Goal: Contribute content: Add original content to the website for others to see

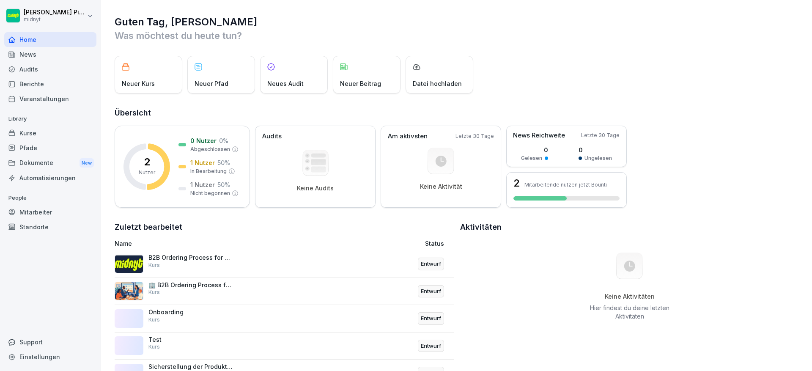
click at [129, 257] on img at bounding box center [129, 264] width 29 height 19
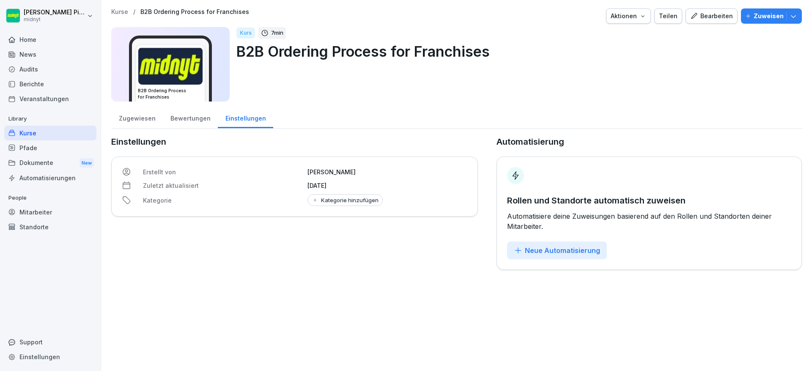
click at [642, 17] on icon "button" at bounding box center [642, 16] width 7 height 7
click at [727, 58] on html "[PERSON_NAME] midnyt Home News Audits Berichte Veranstaltungen Library Kurse Pf…" at bounding box center [406, 185] width 812 height 371
click at [646, 18] on button "Aktionen" at bounding box center [628, 15] width 45 height 15
click at [684, 58] on html "[PERSON_NAME] midnyt Home News Audits Berichte Veranstaltungen Library Kurse Pf…" at bounding box center [406, 185] width 812 height 371
click at [620, 22] on button "Aktionen" at bounding box center [628, 15] width 45 height 15
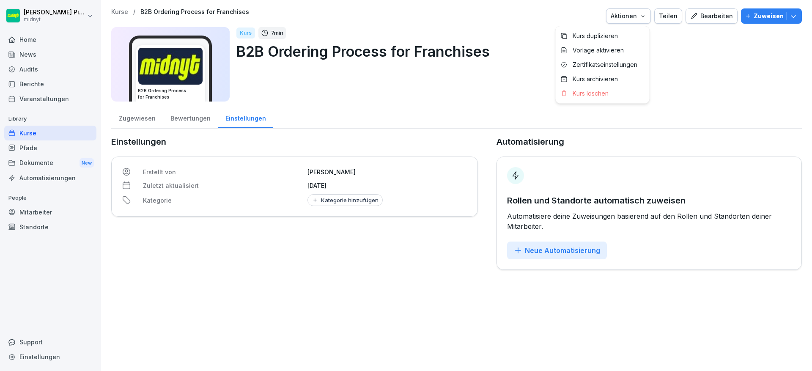
click at [144, 118] on html "[PERSON_NAME] midnyt Home News Audits Berichte Veranstaltungen Library Kurse Pf…" at bounding box center [406, 185] width 812 height 371
click at [145, 118] on div "Zugewiesen" at bounding box center [137, 118] width 52 height 22
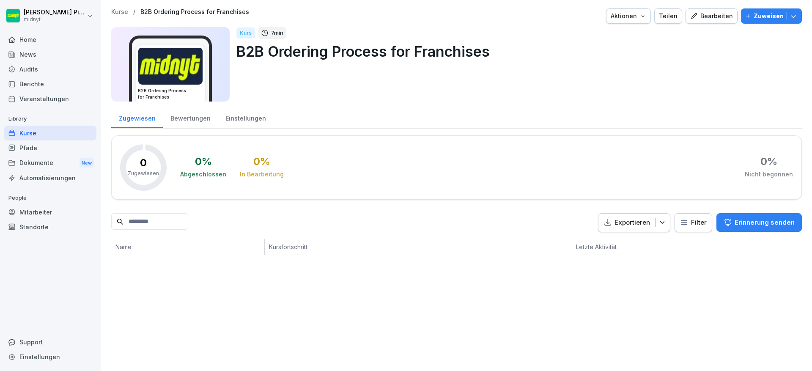
click at [237, 115] on div "Einstellungen" at bounding box center [245, 118] width 55 height 22
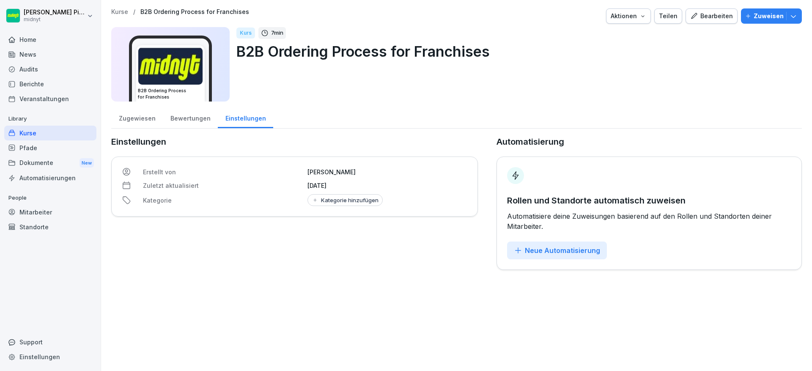
click at [741, 22] on button "Zuweisen" at bounding box center [771, 15] width 61 height 15
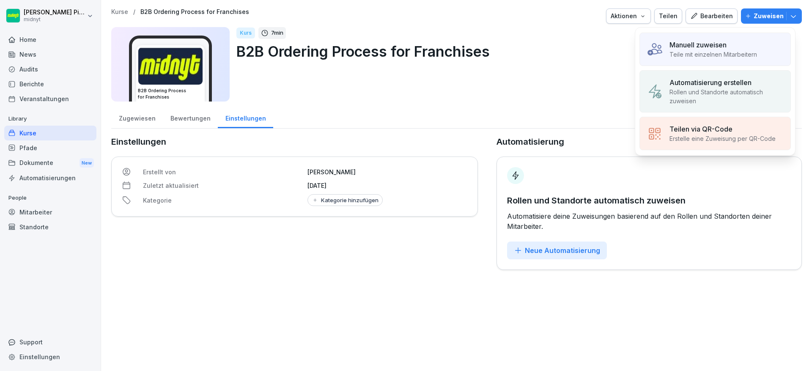
drag, startPoint x: 498, startPoint y: 82, endPoint x: 532, endPoint y: 65, distance: 38.4
click at [498, 82] on div "Kurs 7 min B2B Ordering Process for Franchises" at bounding box center [515, 64] width 559 height 74
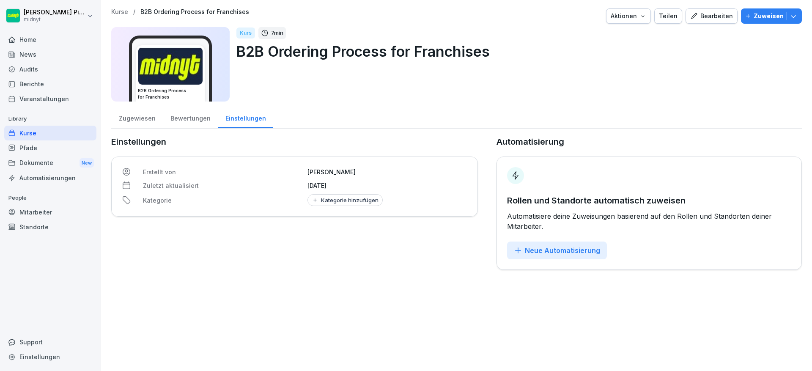
click at [654, 17] on button "Teilen" at bounding box center [668, 15] width 28 height 15
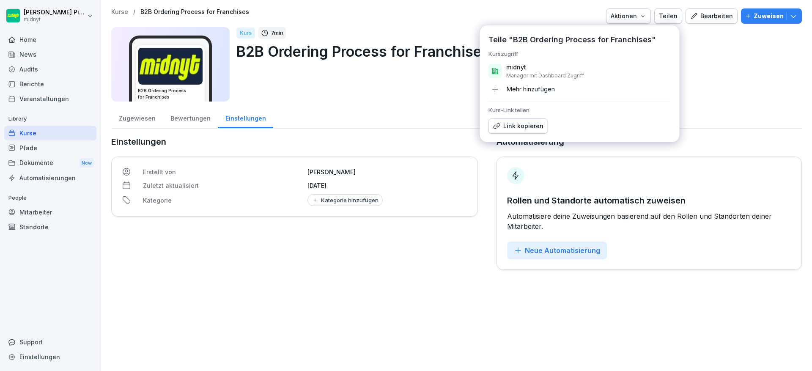
drag, startPoint x: 482, startPoint y: 32, endPoint x: 241, endPoint y: 89, distance: 247.2
click at [482, 32] on div "Teile "B2B Ordering Process for Franchises" Kurszugriff midnyt Manager mit Dash…" at bounding box center [580, 83] width 200 height 117
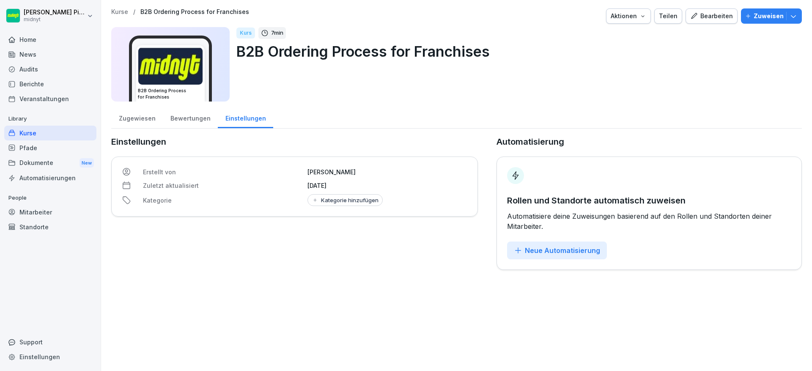
click at [202, 93] on h3 "B2B Ordering Process for Franchises" at bounding box center [170, 94] width 65 height 13
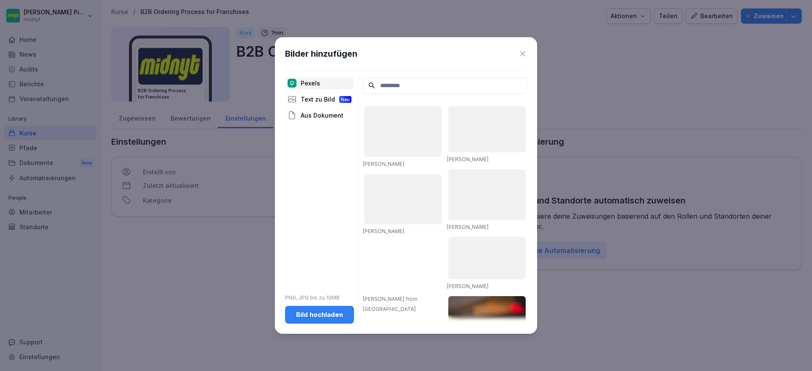
click at [517, 52] on div "Bilder hinzufügen" at bounding box center [406, 53] width 242 height 13
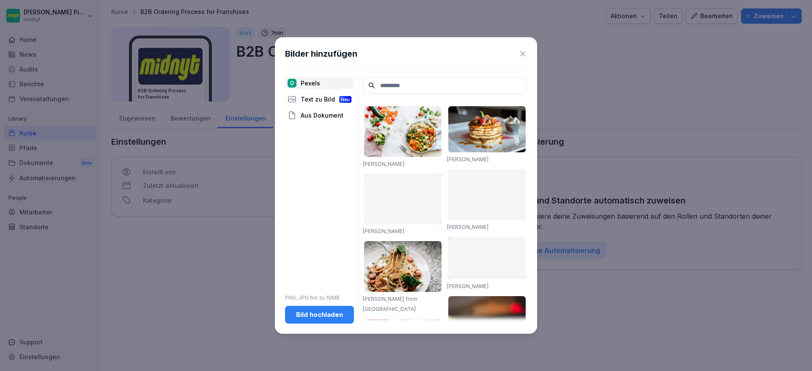
click at [505, 56] on div "Bilder hinzufügen" at bounding box center [406, 53] width 242 height 13
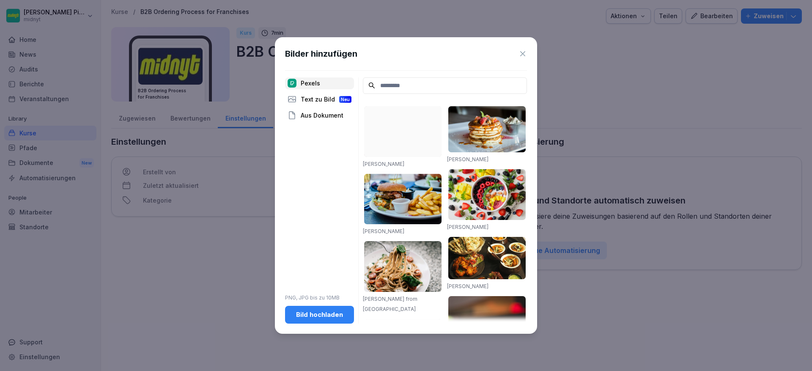
click at [523, 55] on icon at bounding box center [522, 53] width 8 height 8
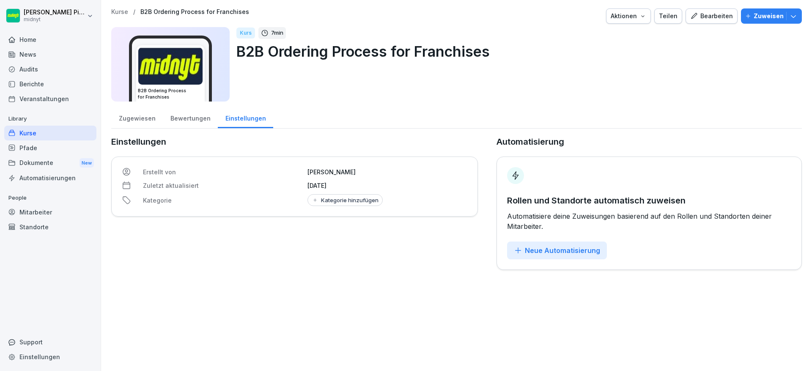
click at [690, 22] on button "Bearbeiten" at bounding box center [711, 15] width 52 height 15
click at [696, 19] on div "Bearbeiten" at bounding box center [711, 15] width 43 height 9
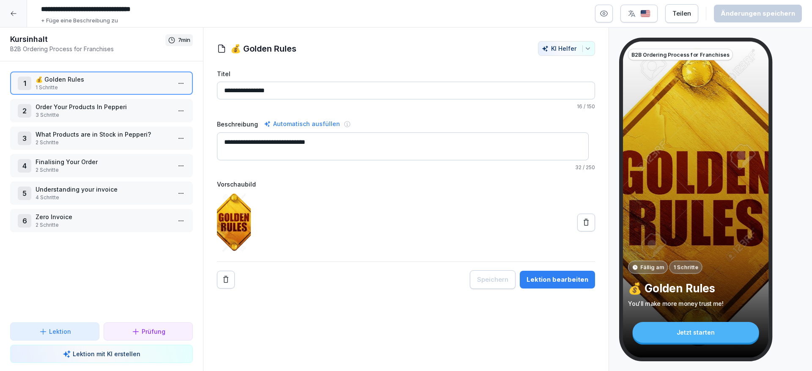
click at [129, 94] on div "1 💰 Golden Rules 1 Schritte" at bounding box center [101, 82] width 183 height 23
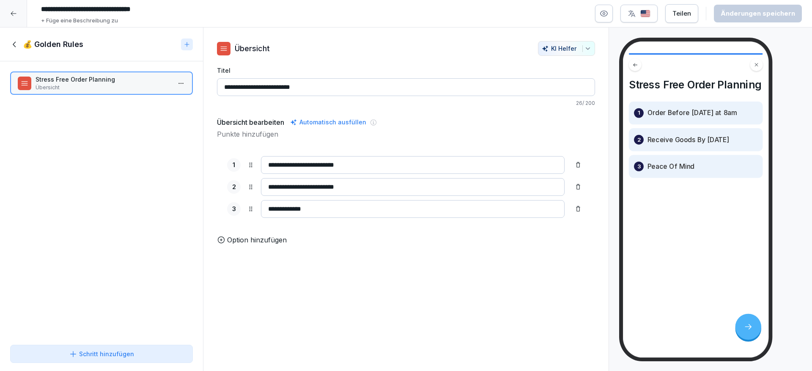
click at [6, 41] on div "💰 Golden Rules" at bounding box center [101, 44] width 203 height 34
click at [16, 44] on icon at bounding box center [14, 44] width 9 height 9
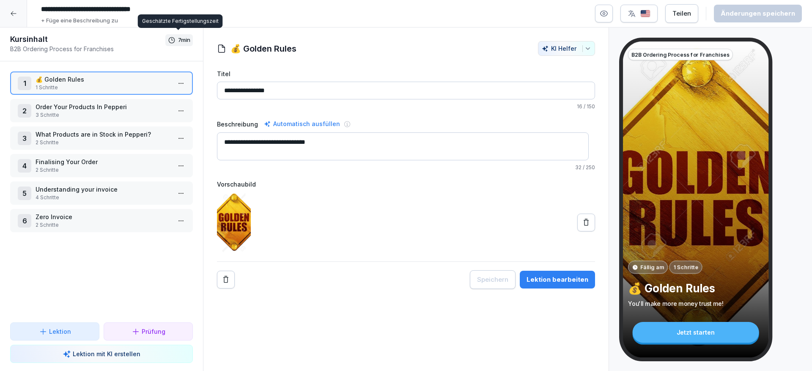
click at [58, 109] on p "Order Your Products In Pepperi" at bounding box center [103, 106] width 135 height 9
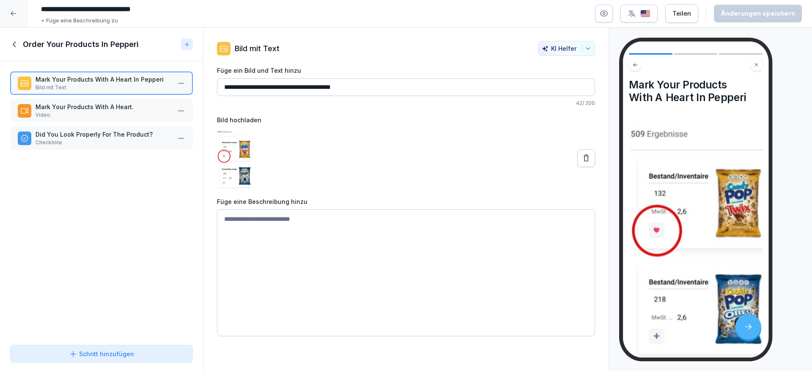
click at [95, 101] on div "Mark Your Products With A Heart. Video" at bounding box center [101, 110] width 183 height 23
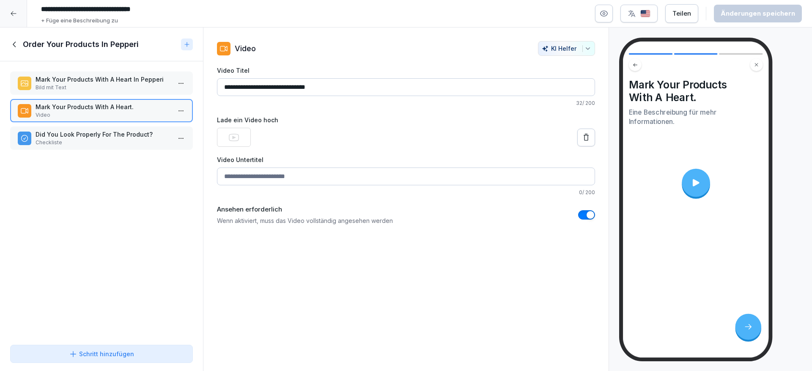
click at [700, 195] on div at bounding box center [696, 182] width 28 height 28
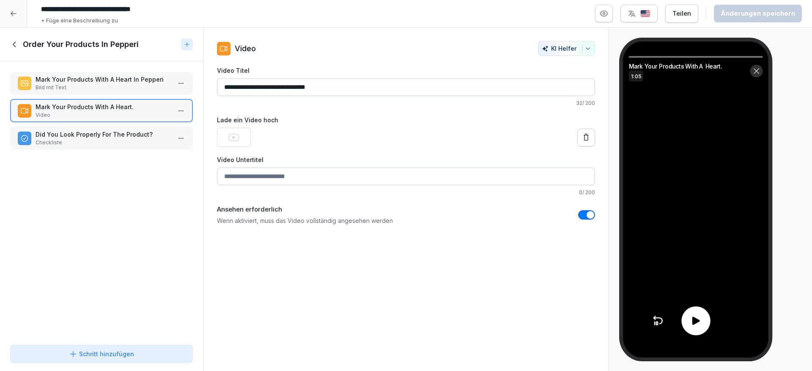
click at [696, 314] on div at bounding box center [695, 320] width 29 height 29
click at [688, 319] on div at bounding box center [695, 320] width 29 height 29
click at [87, 139] on div "Did You Look Properly For The Product? Checkliste" at bounding box center [103, 138] width 135 height 16
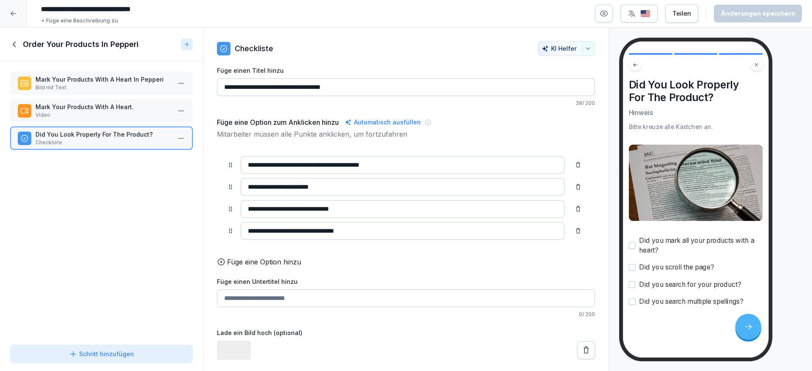
click at [632, 247] on button "button" at bounding box center [632, 245] width 7 height 7
click at [631, 245] on button "button" at bounding box center [632, 245] width 7 height 7
click at [634, 266] on button "button" at bounding box center [632, 267] width 7 height 7
click at [635, 269] on button "button" at bounding box center [632, 267] width 7 height 7
click at [633, 280] on div "Did you search for your product?" at bounding box center [696, 284] width 134 height 10
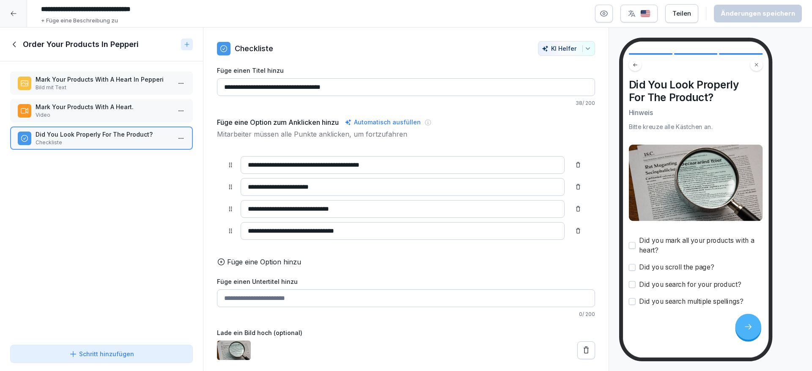
click at [633, 283] on button "button" at bounding box center [632, 284] width 7 height 7
click at [633, 284] on button "button" at bounding box center [632, 284] width 7 height 7
click at [633, 299] on button "button" at bounding box center [632, 301] width 7 height 7
click at [15, 38] on div "Order Your Products In Pepperi" at bounding box center [101, 44] width 203 height 34
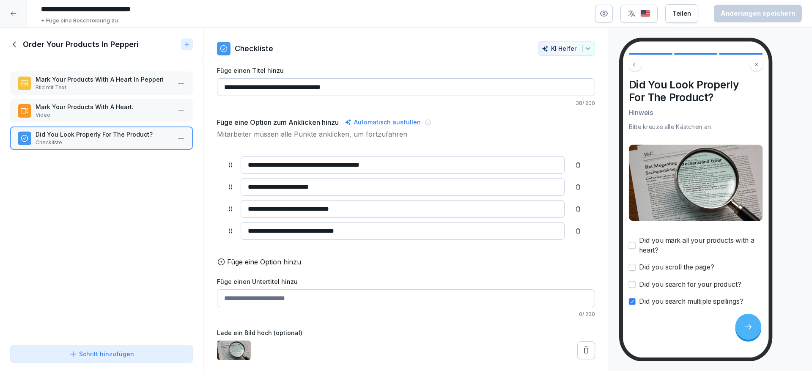
click at [14, 44] on icon at bounding box center [14, 44] width 9 height 9
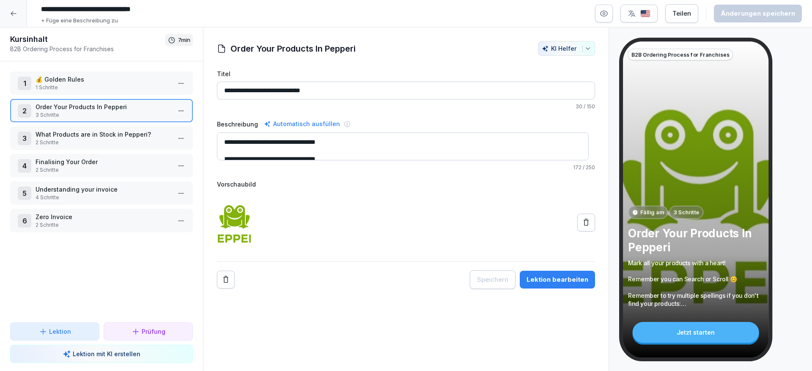
click at [78, 136] on p "What Products are in Stock in Pepperi?" at bounding box center [103, 134] width 135 height 9
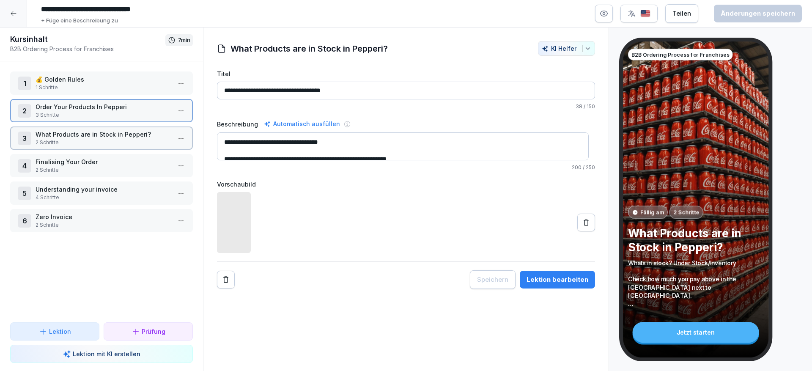
click at [78, 136] on p "What Products are in Stock in Pepperi?" at bounding box center [103, 134] width 135 height 9
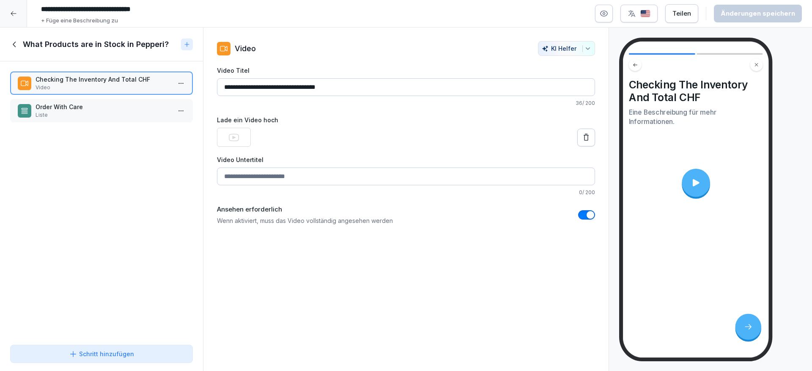
click at [77, 65] on div "Checking The Inventory And Total CHF Video Order With Care Liste To pick up a d…" at bounding box center [101, 201] width 203 height 280
click at [88, 85] on p "Video" at bounding box center [103, 88] width 135 height 8
click at [47, 121] on div "Order With Care Liste" at bounding box center [101, 110] width 183 height 23
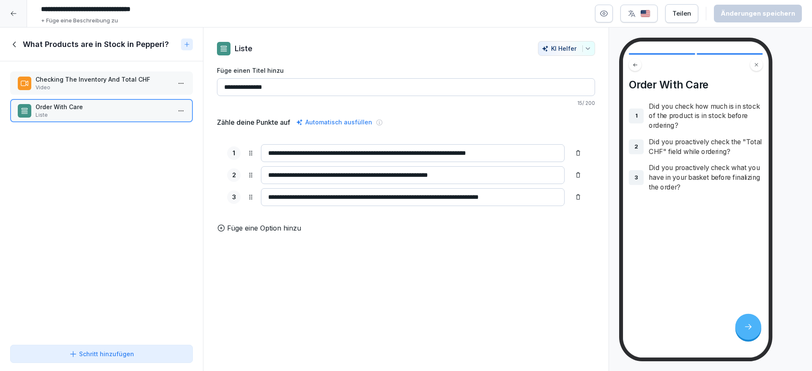
click at [18, 41] on icon at bounding box center [14, 44] width 9 height 9
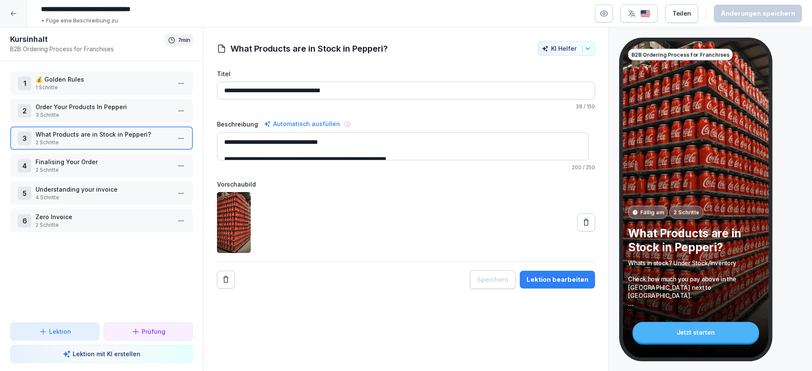
click at [113, 161] on p "Finalising Your Order" at bounding box center [103, 161] width 135 height 9
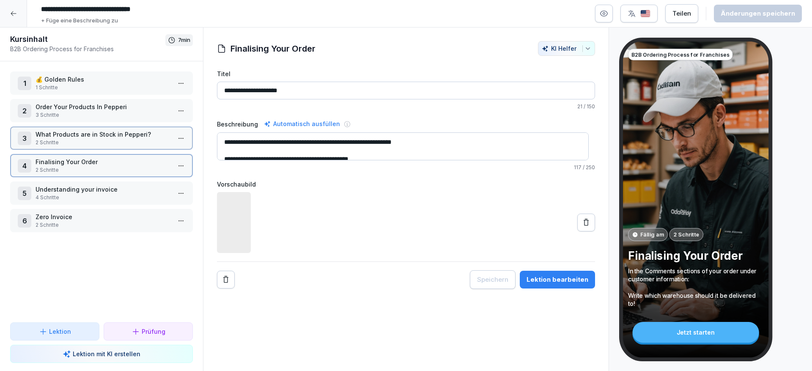
click at [113, 161] on p "Finalising Your Order" at bounding box center [103, 161] width 135 height 9
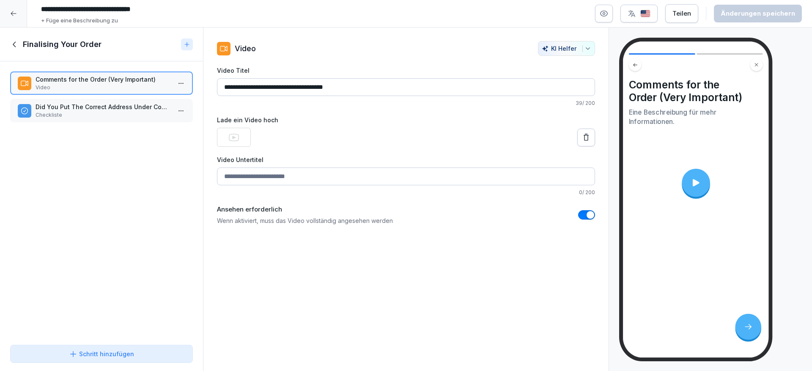
click at [133, 75] on p "Comments for the Order (Very Important)" at bounding box center [103, 79] width 135 height 9
click at [63, 112] on p "Checkliste" at bounding box center [103, 115] width 135 height 8
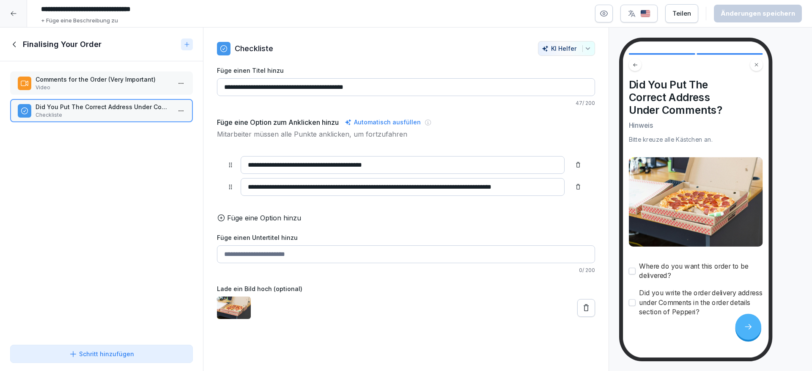
click at [636, 266] on div "Where do you want this order to be delivered?" at bounding box center [696, 270] width 134 height 19
click at [635, 269] on button "button" at bounding box center [632, 271] width 7 height 7
click at [22, 49] on div "Finalising Your Order" at bounding box center [93, 44] width 167 height 10
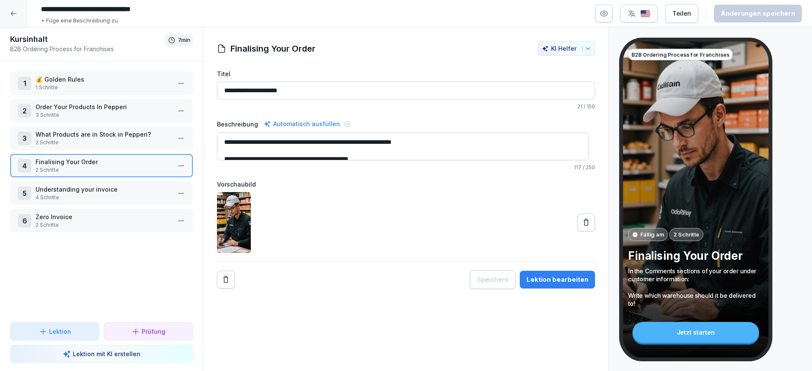
click at [132, 185] on p "Understanding your invoice" at bounding box center [103, 189] width 135 height 9
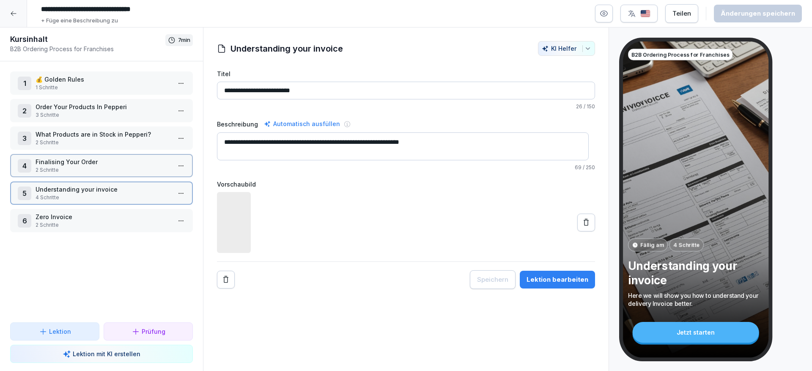
click at [132, 185] on p "Understanding your invoice" at bounding box center [103, 189] width 135 height 9
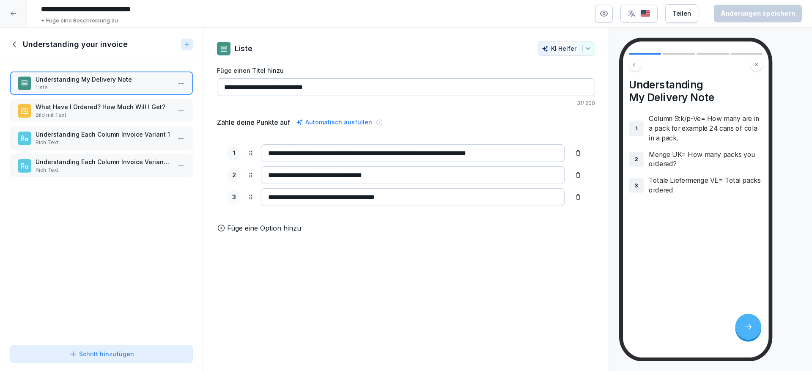
click at [109, 99] on div "What Have I Ordered? How Much Will I Get? Bild mit Text" at bounding box center [101, 110] width 183 height 23
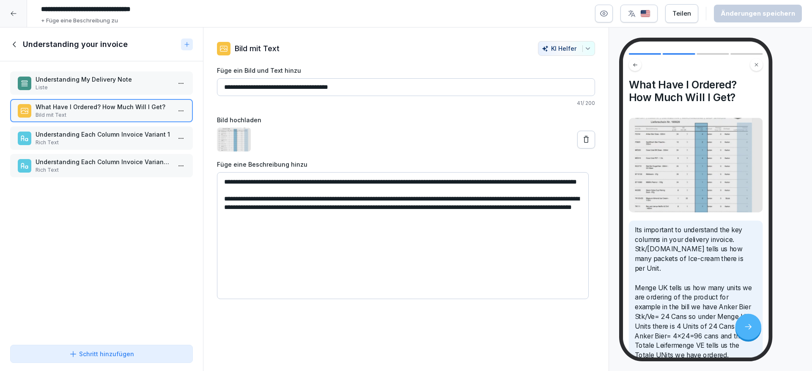
scroll to position [51, 0]
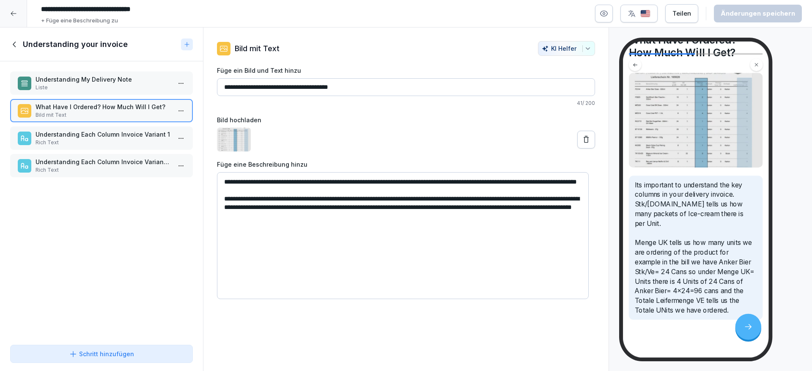
click at [86, 135] on p "Understanding Each Column Invoice Variant 1" at bounding box center [103, 134] width 135 height 9
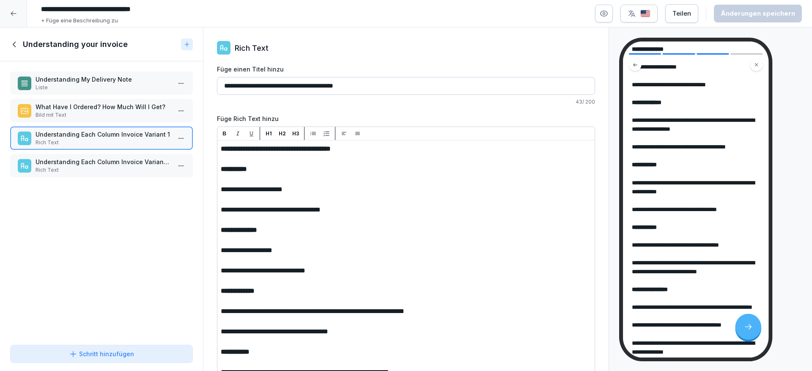
scroll to position [229, 0]
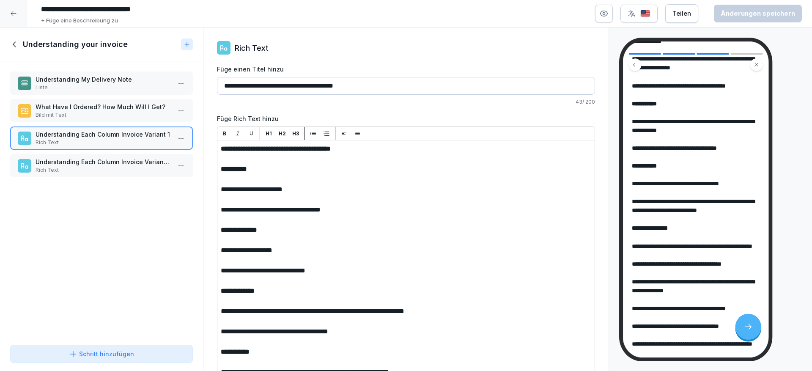
click at [106, 170] on p "Rich Text" at bounding box center [103, 170] width 135 height 8
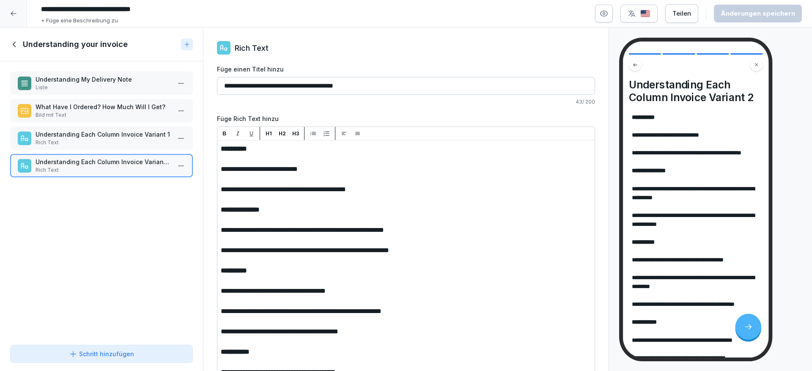
click at [8, 52] on div "Understanding your invoice" at bounding box center [101, 44] width 203 height 34
click at [9, 48] on div "Understanding your invoice" at bounding box center [101, 44] width 203 height 34
click at [9, 45] on div "Understanding your invoice" at bounding box center [101, 44] width 203 height 34
click at [10, 45] on icon at bounding box center [14, 44] width 9 height 9
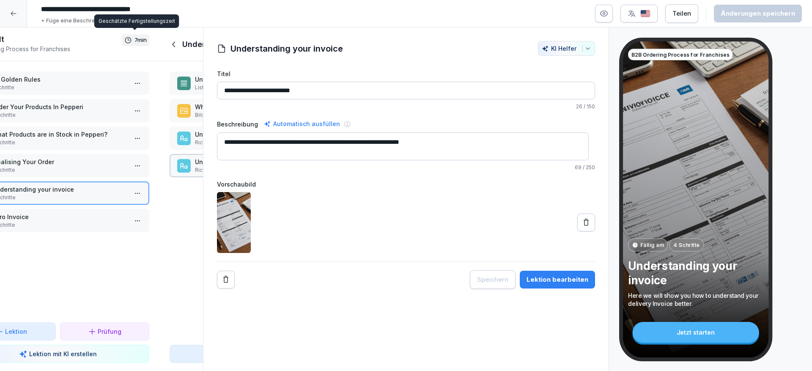
click at [12, 44] on h1 "Kursinhalt" at bounding box center [44, 39] width 155 height 10
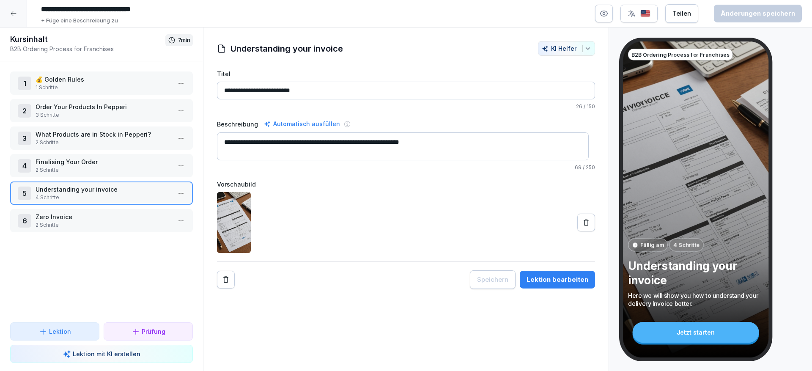
click at [93, 220] on p "Zero Invoice" at bounding box center [103, 216] width 135 height 9
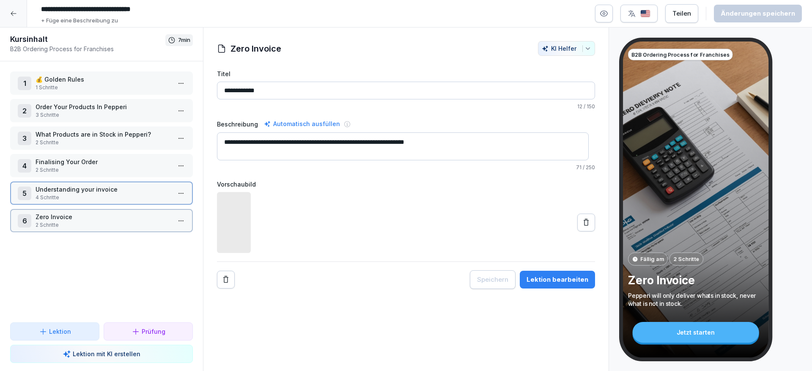
click at [93, 220] on p "Zero Invoice" at bounding box center [103, 216] width 135 height 9
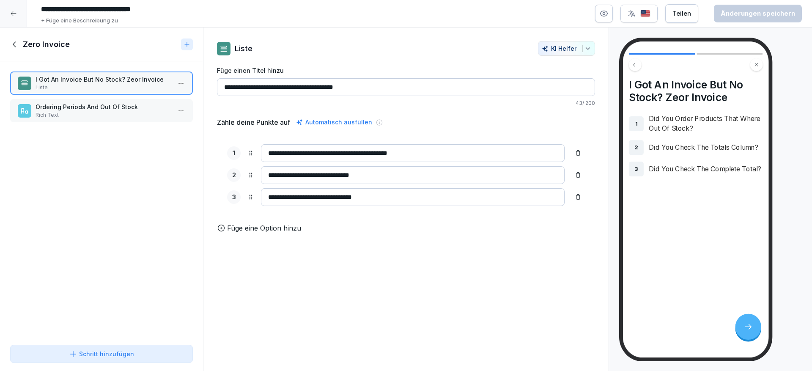
click at [639, 20] on button "button" at bounding box center [638, 14] width 37 height 18
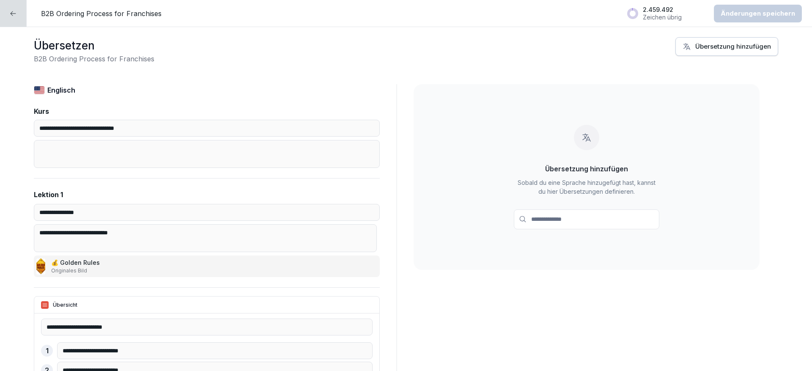
click at [580, 233] on div "Übersetzung hinzufügen Sobald du eine Sprache hinzugefügt hast, kannst du hier …" at bounding box center [587, 177] width 346 height 186
click at [594, 214] on input at bounding box center [586, 219] width 145 height 20
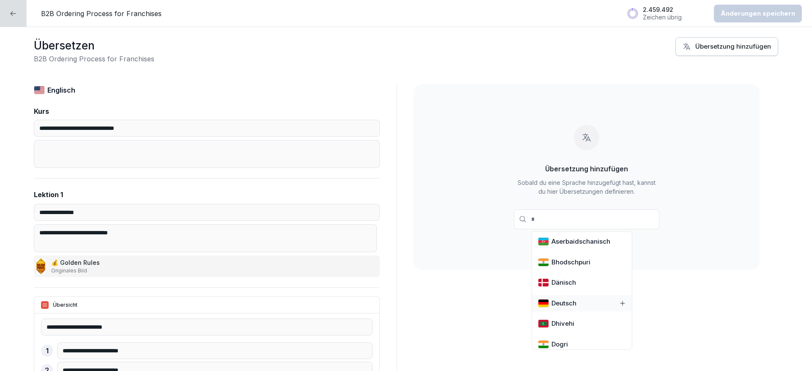
type input "**"
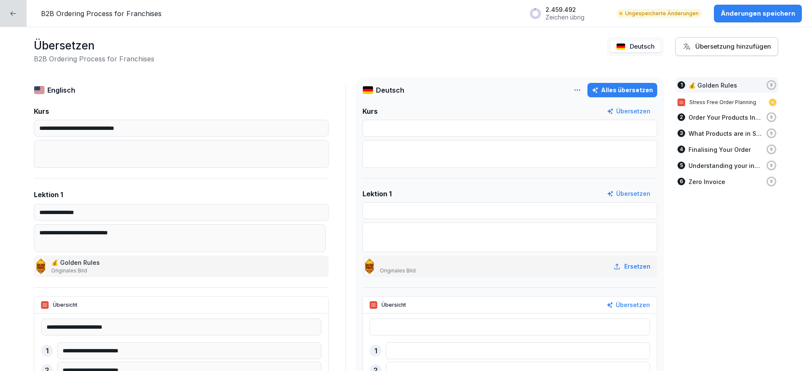
click at [605, 100] on div "Englisch Deutsch Alles übersetzen" at bounding box center [345, 95] width 623 height 22
click at [608, 97] on button "Alles übersetzen" at bounding box center [622, 90] width 70 height 14
type input "**********"
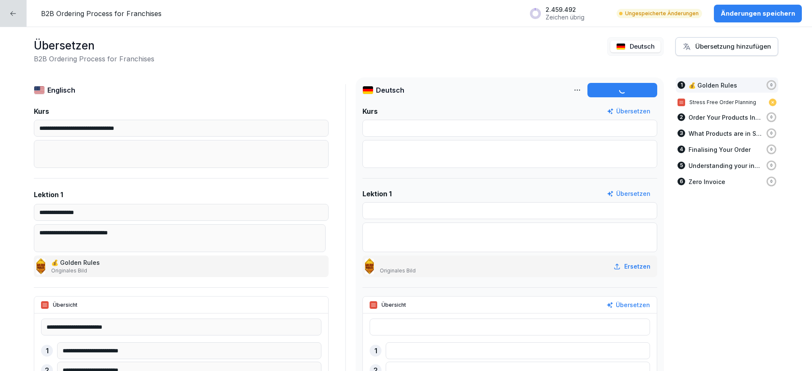
type input "**********"
type textarea "**********"
type input "**********"
type textarea "**********"
type input "**********"
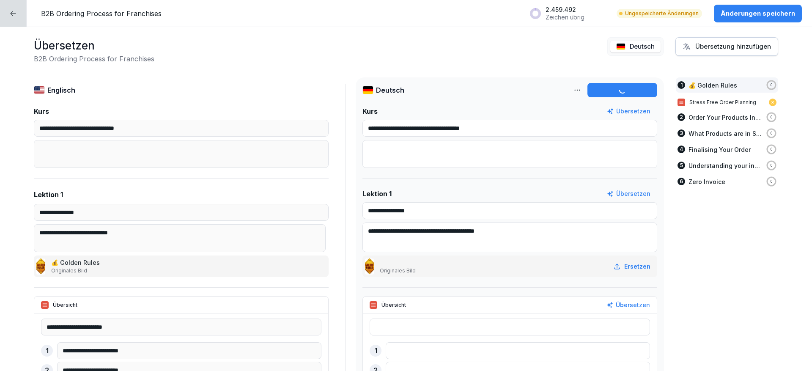
type input "**********"
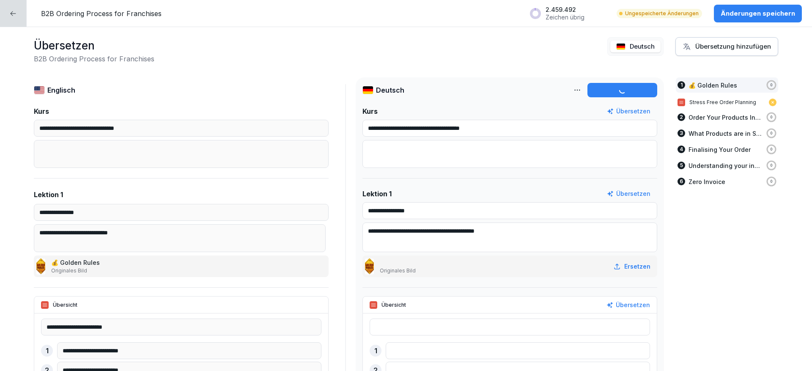
type input "**********"
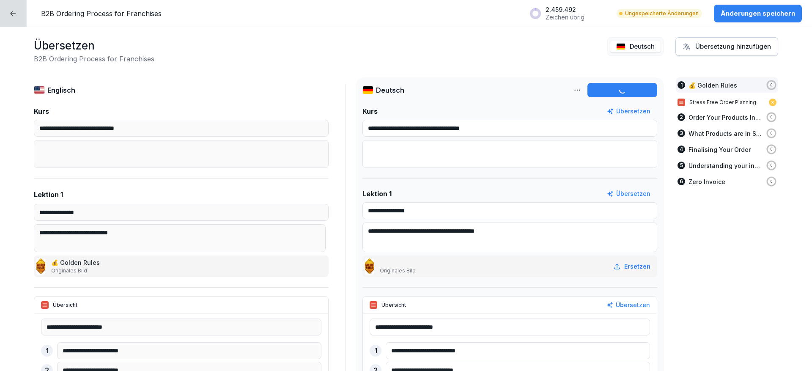
type textarea "**********"
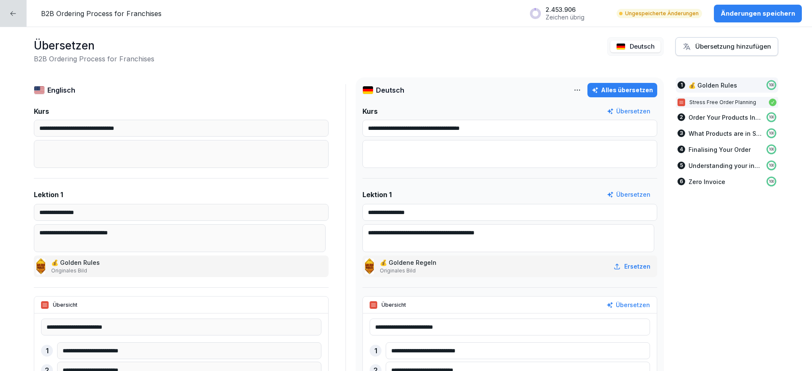
click at [745, 11] on p "Änderungen speichern" at bounding box center [757, 13] width 74 height 9
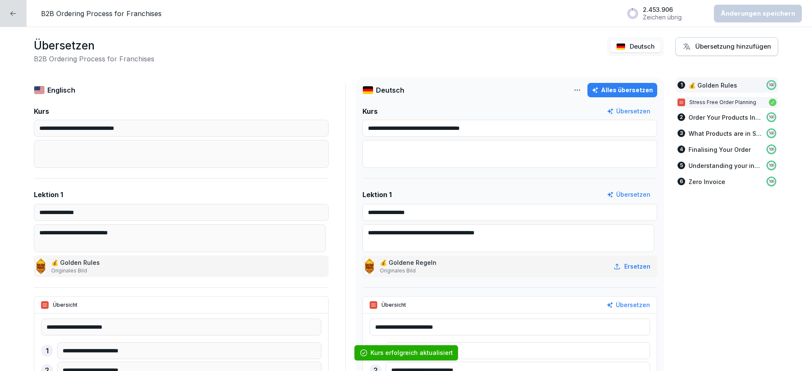
click at [16, 20] on div at bounding box center [13, 13] width 27 height 27
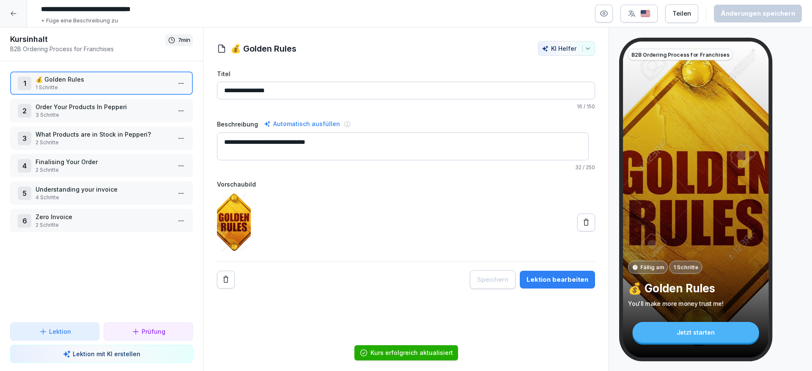
click at [18, 14] on div at bounding box center [13, 13] width 27 height 27
